Goal: Task Accomplishment & Management: Manage account settings

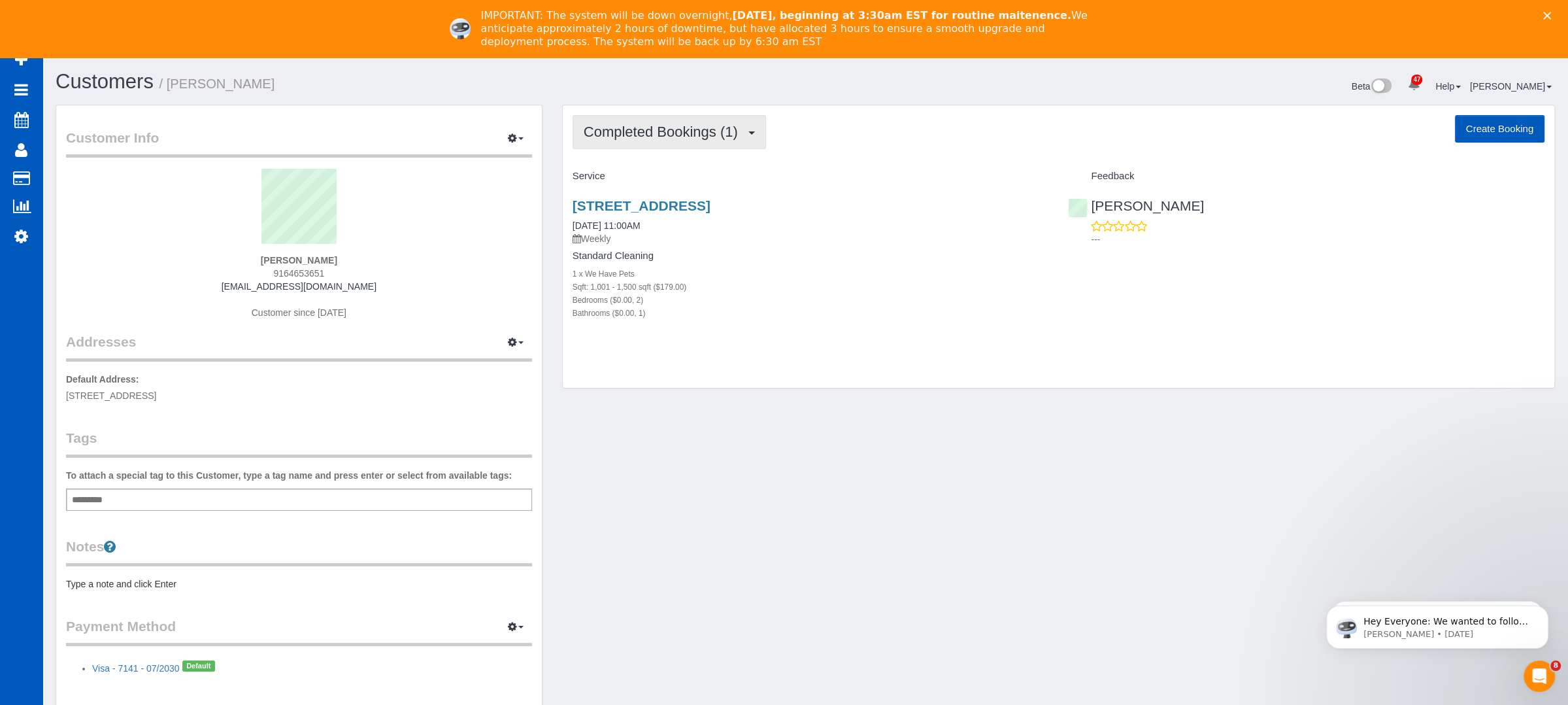
click at [707, 128] on span "Completed Bookings (1)" at bounding box center [664, 132] width 161 height 16
click at [863, 123] on div "Completed Bookings (1) Completed Bookings (1) Upcoming Bookings (0) Cancelled B…" at bounding box center [1058, 132] width 972 height 33
click at [661, 211] on link "[STREET_ADDRESS]" at bounding box center [641, 205] width 138 height 15
click at [736, 145] on button "Completed Bookings (1)" at bounding box center [669, 132] width 194 height 33
click at [675, 191] on link "Cancelled Bookings (2)" at bounding box center [641, 197] width 136 height 17
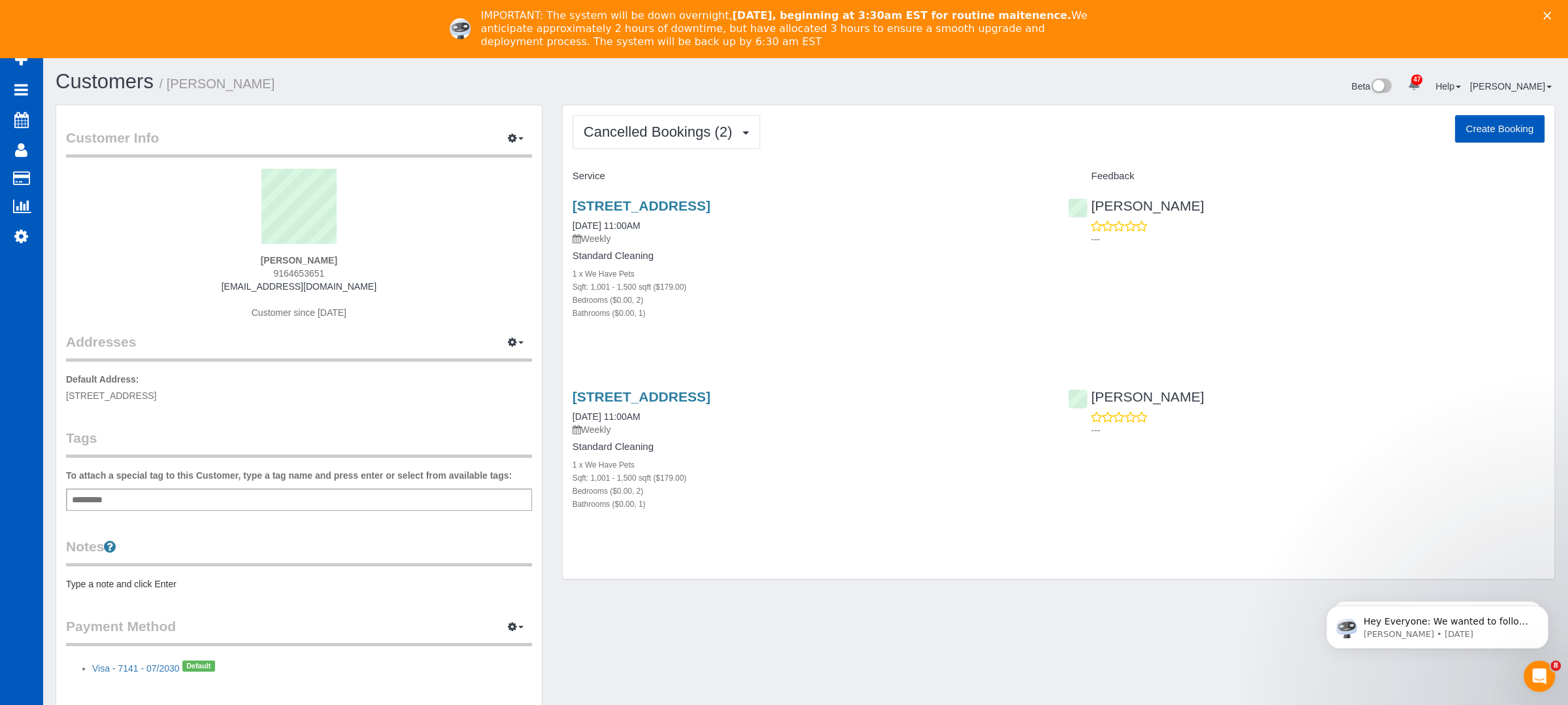
click at [649, 387] on div "[STREET_ADDRESS] [DATE] 11:00AM Weekly Standard Cleaning 1 x We Have Pets Sqft:…" at bounding box center [811, 457] width 496 height 158
click at [640, 396] on link "[STREET_ADDRESS]" at bounding box center [641, 397] width 138 height 15
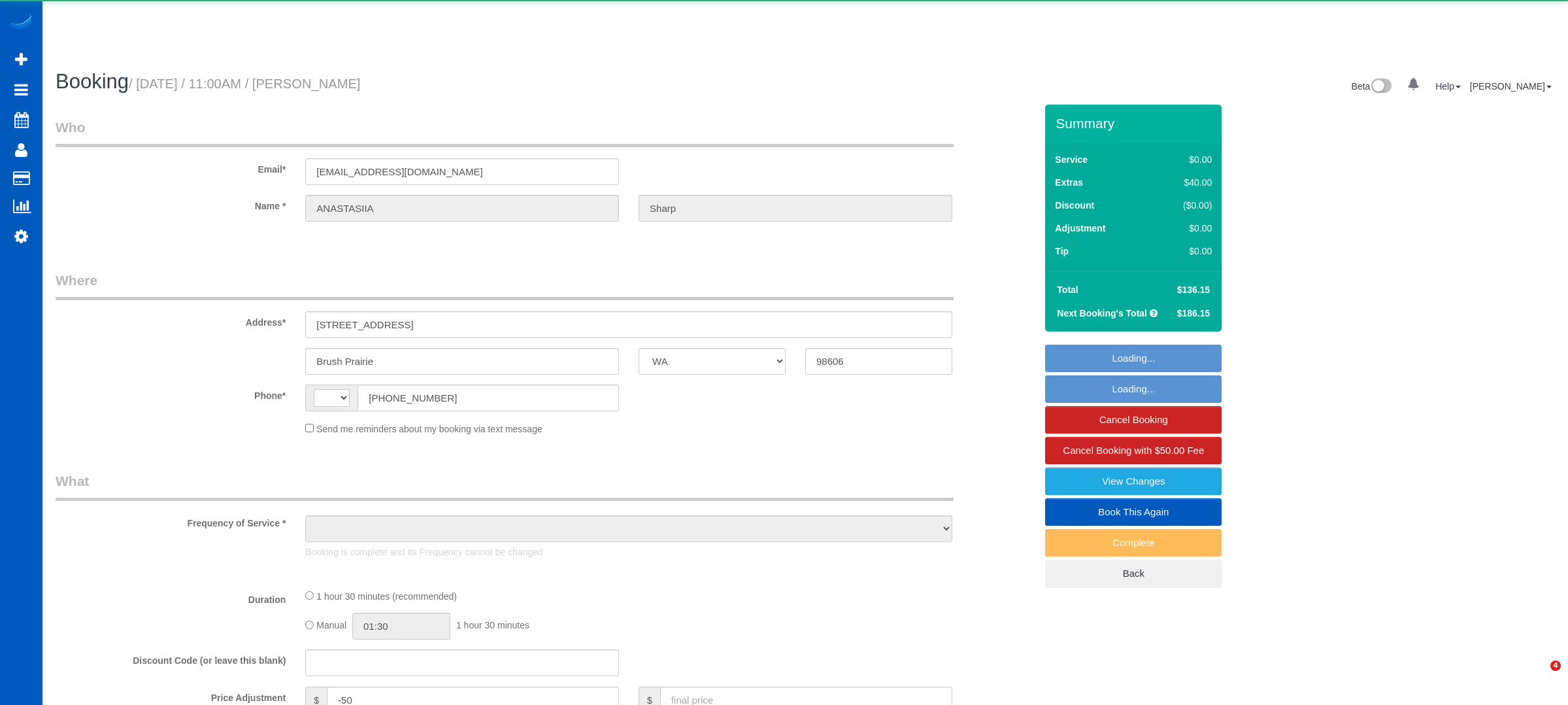
select select "WA"
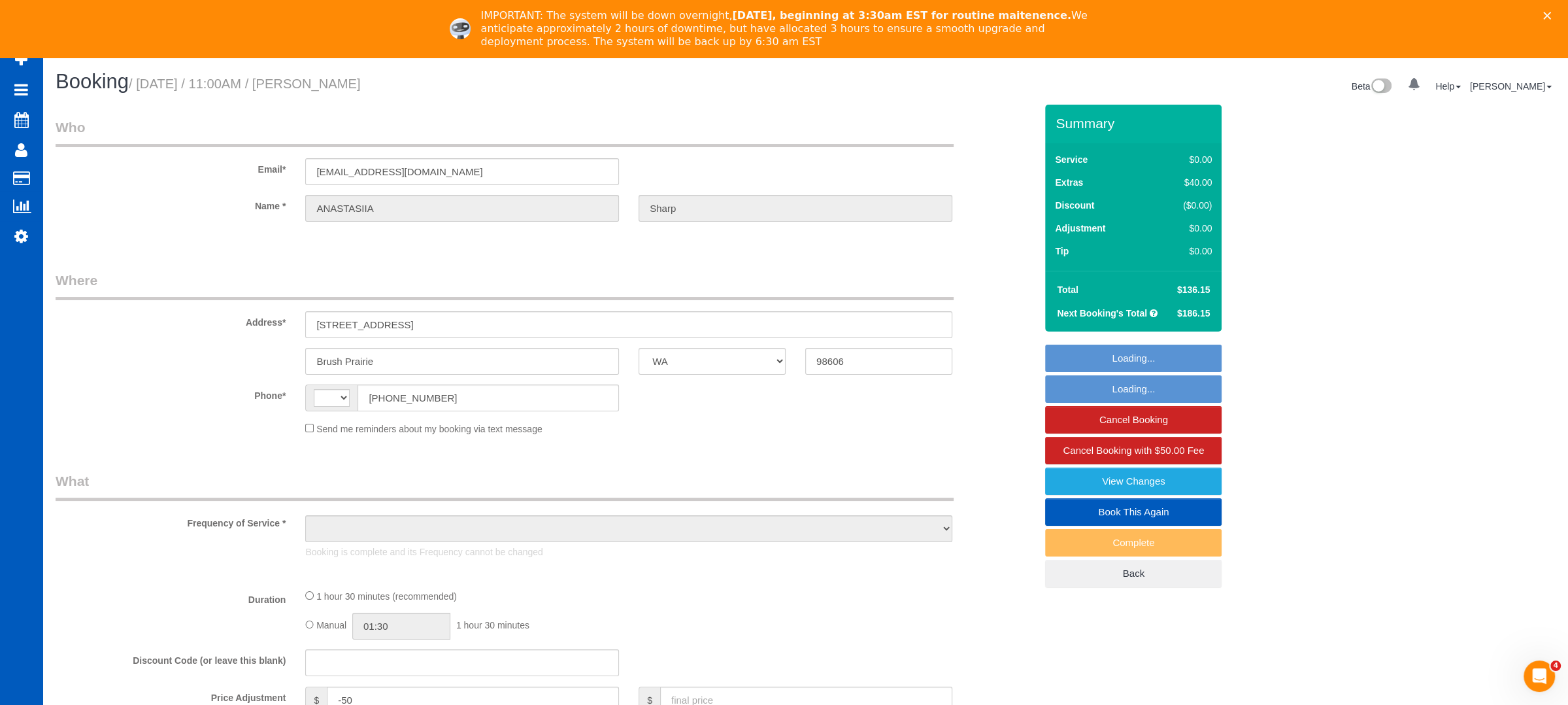
select select "string:[GEOGRAPHIC_DATA]"
select select "199"
select select "1001"
select select "2"
select select "number:8"
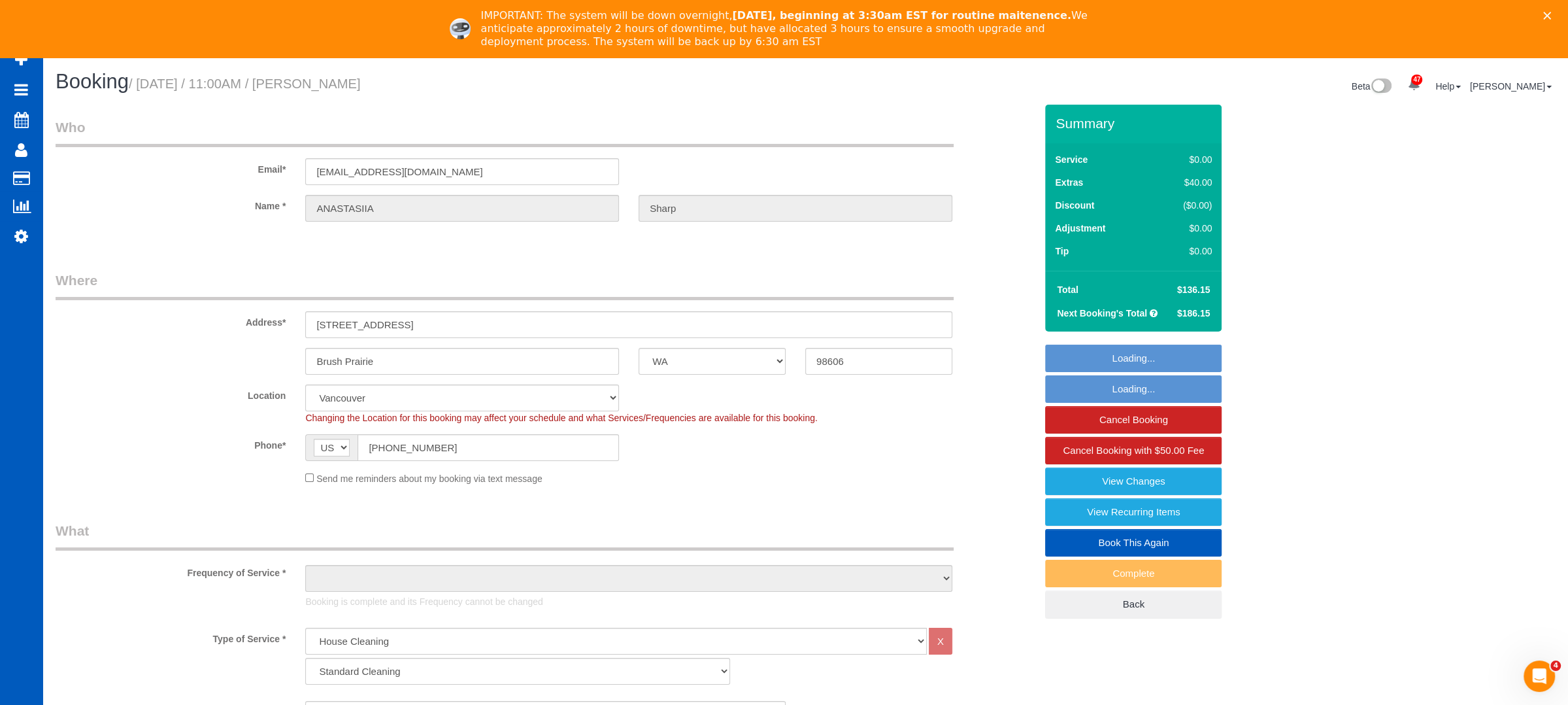
select select "spot1"
select select "1001"
select select "2"
select select "object:1219"
select select "string:fspay-2525f4cc-9a7e-4c7a-a147-7857b362f738"
